Goal: Transaction & Acquisition: Purchase product/service

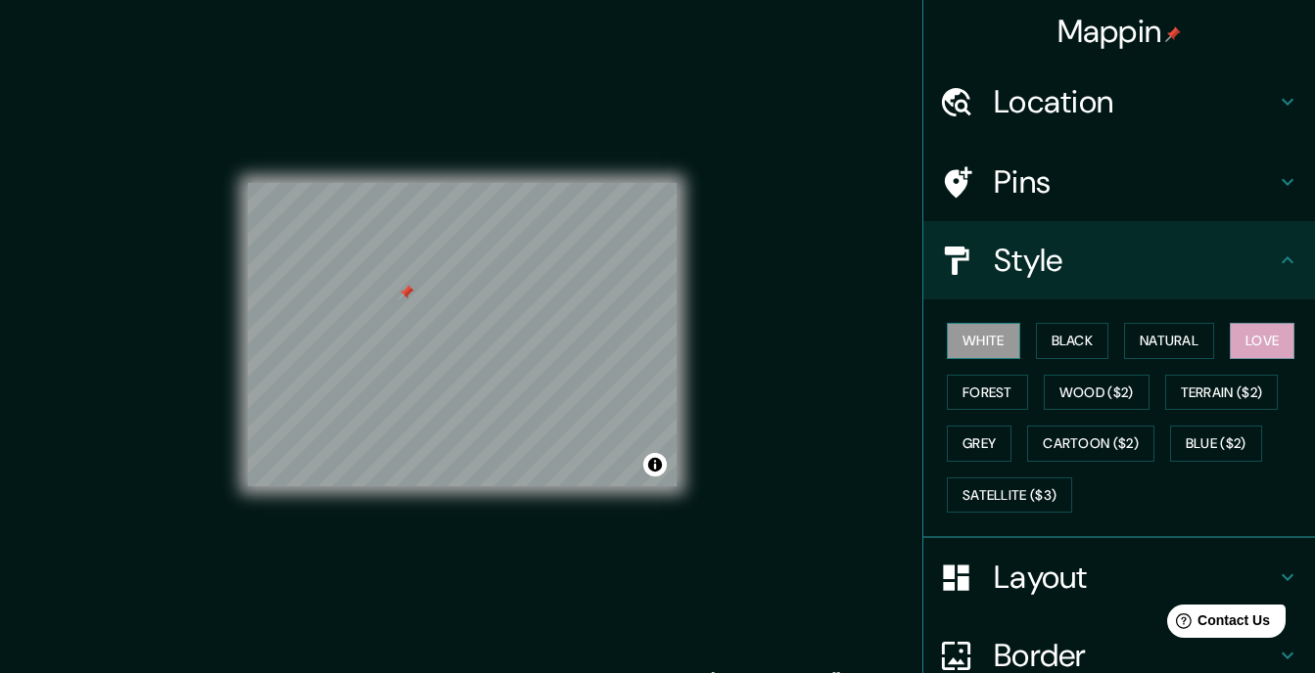
click at [985, 336] on button "White" at bounding box center [983, 341] width 73 height 36
click at [1068, 339] on button "Black" at bounding box center [1072, 341] width 73 height 36
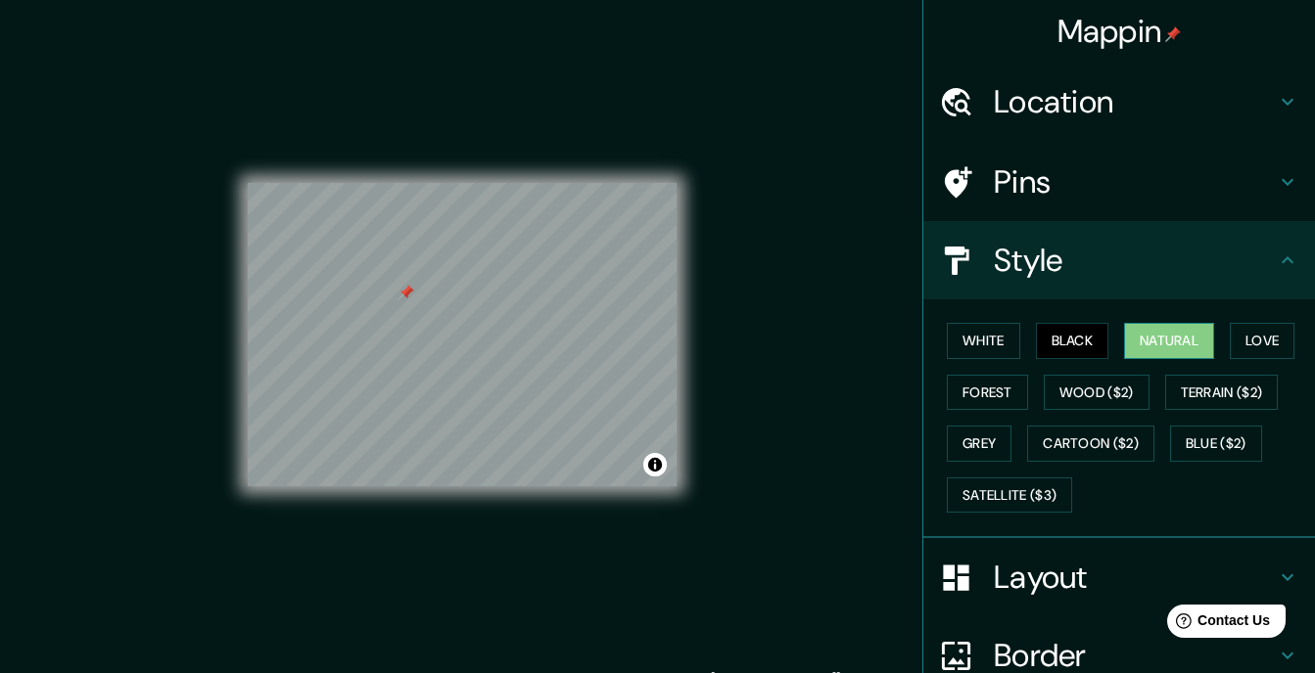
click at [1134, 342] on button "Natural" at bounding box center [1169, 341] width 90 height 36
click at [994, 405] on button "Forest" at bounding box center [987, 393] width 81 height 36
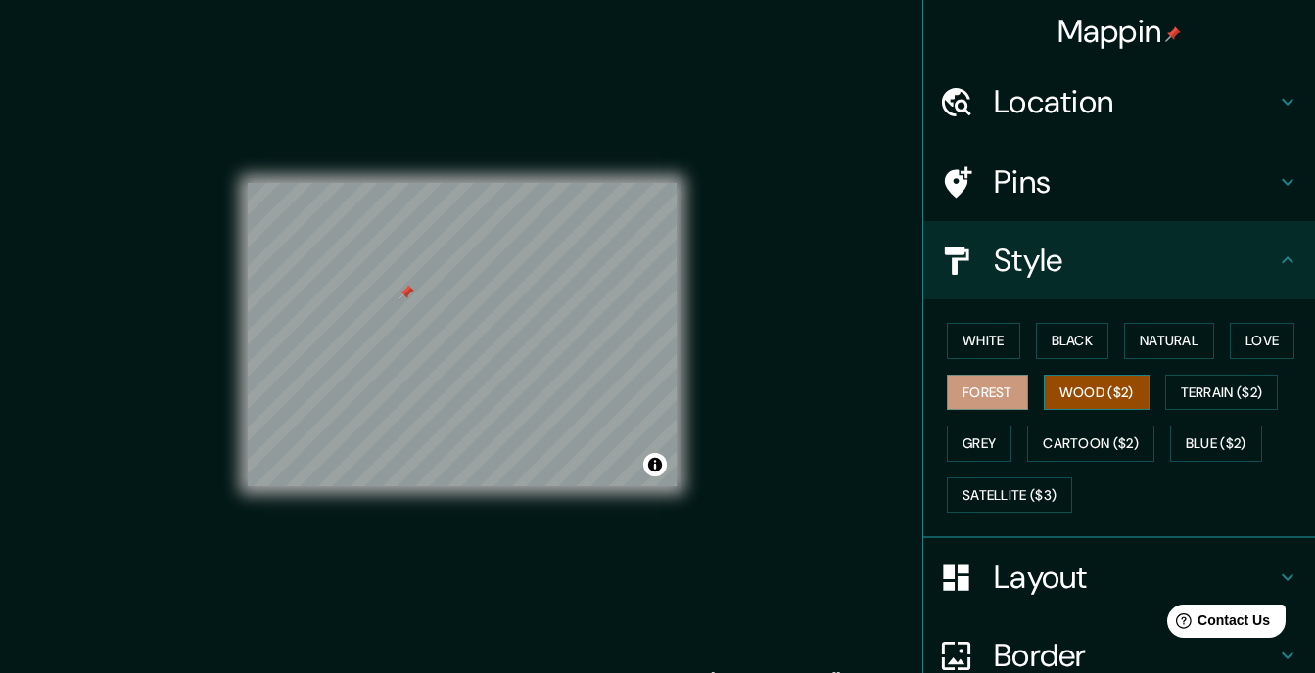
click at [1072, 401] on button "Wood ($2)" at bounding box center [1096, 393] width 106 height 36
click at [1177, 393] on button "Terrain ($2)" at bounding box center [1222, 393] width 114 height 36
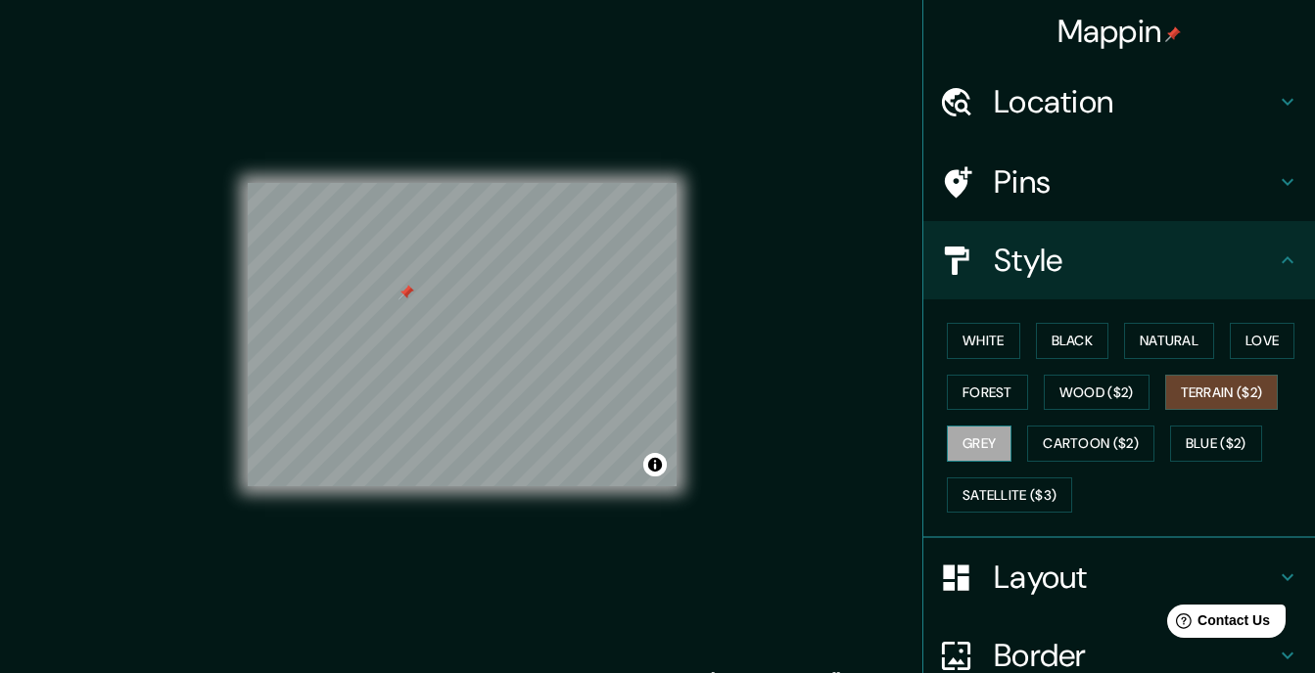
click at [982, 444] on button "Grey" at bounding box center [979, 444] width 65 height 36
click at [1078, 441] on button "Cartoon ($2)" at bounding box center [1090, 444] width 127 height 36
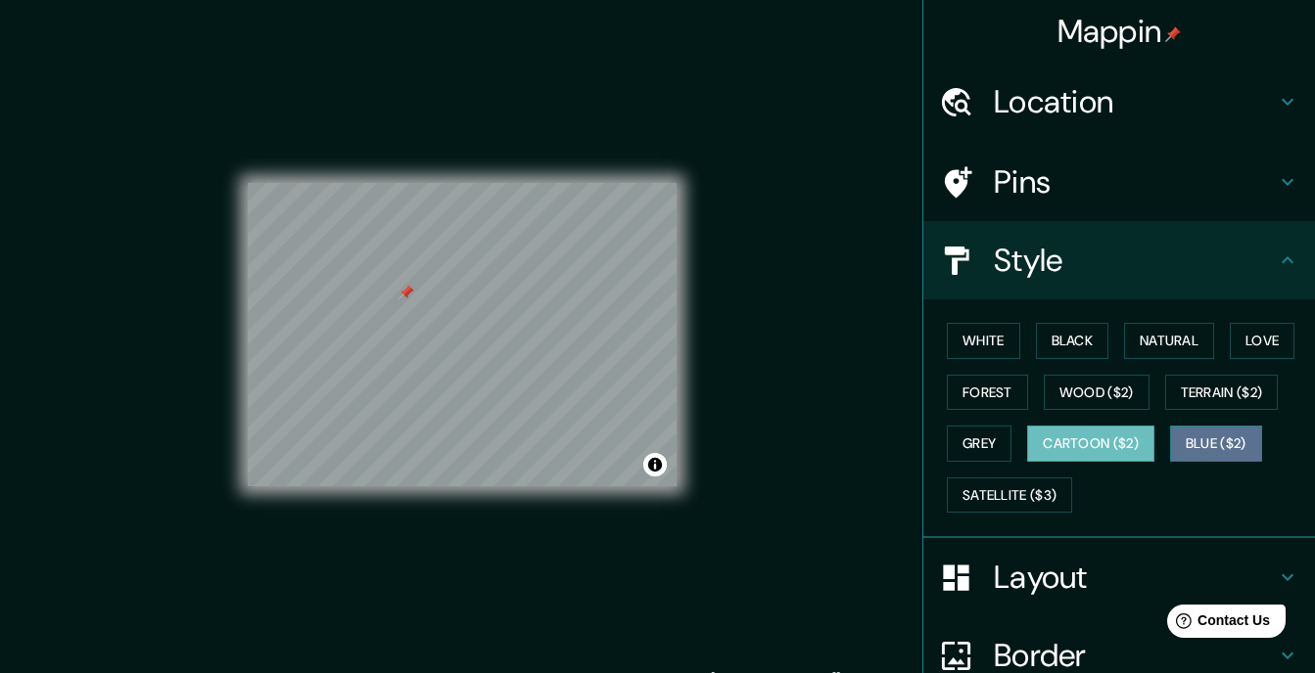
click at [1200, 444] on button "Blue ($2)" at bounding box center [1216, 444] width 92 height 36
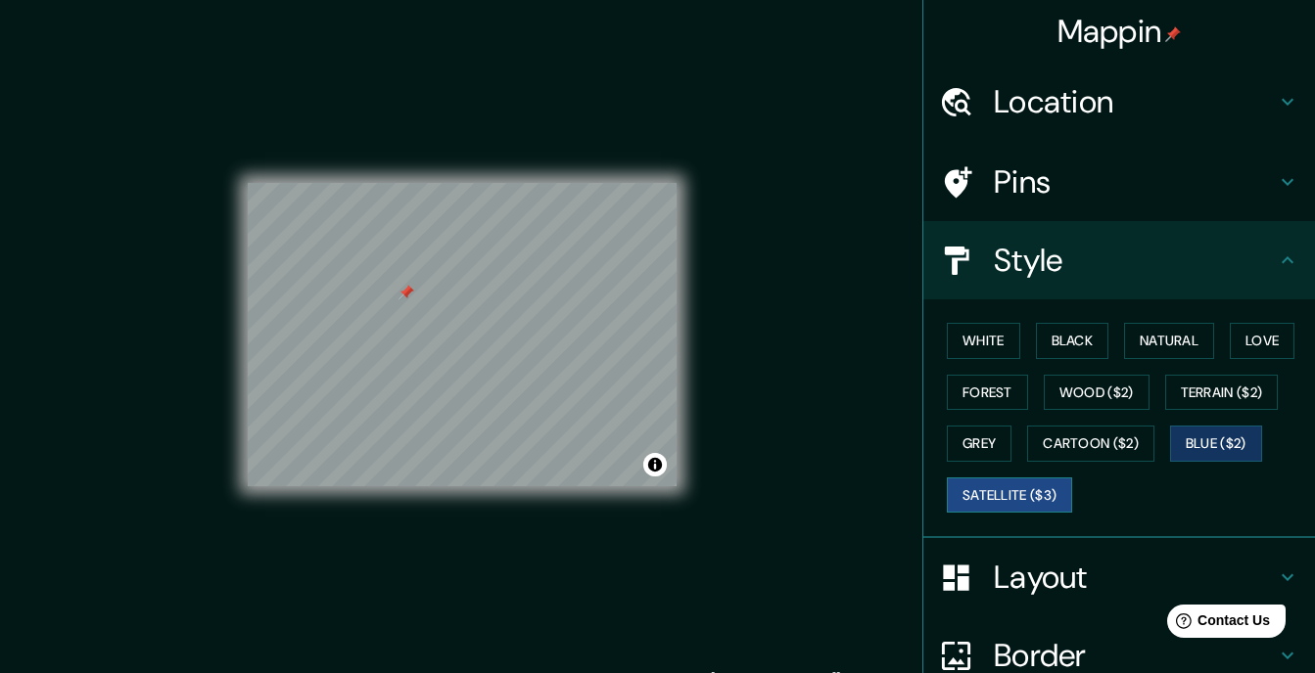
click at [1027, 492] on button "Satellite ($3)" at bounding box center [1009, 496] width 125 height 36
click at [1101, 401] on button "Wood ($2)" at bounding box center [1096, 393] width 106 height 36
